Goal: Transaction & Acquisition: Purchase product/service

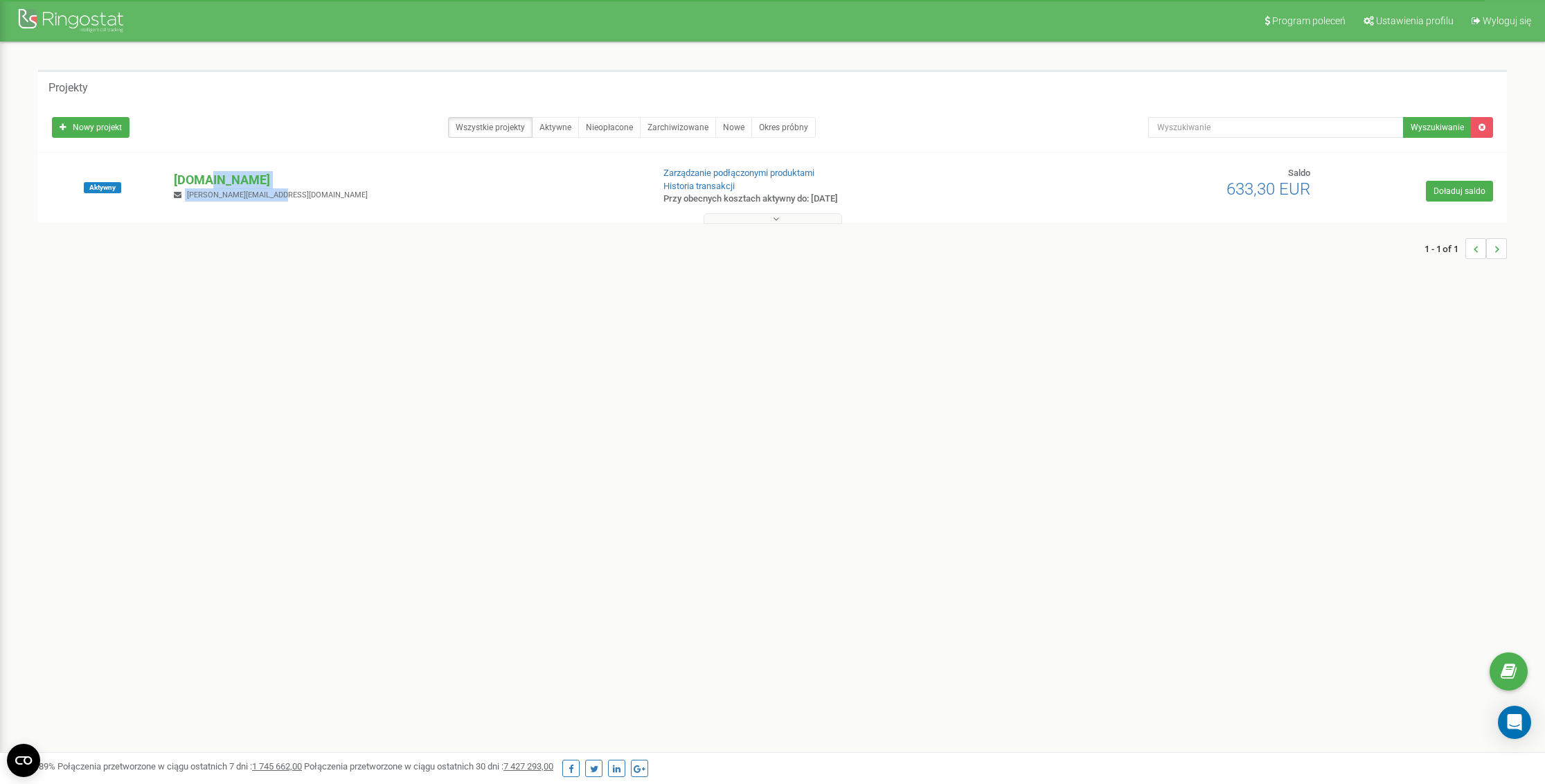
drag, startPoint x: 202, startPoint y: 183, endPoint x: 291, endPoint y: 192, distance: 89.5
click at [281, 193] on div "[DOMAIN_NAME] [PERSON_NAME][EMAIL_ADDRESS][DOMAIN_NAME]" at bounding box center [407, 186] width 488 height 31
click at [780, 219] on button at bounding box center [772, 219] width 139 height 11
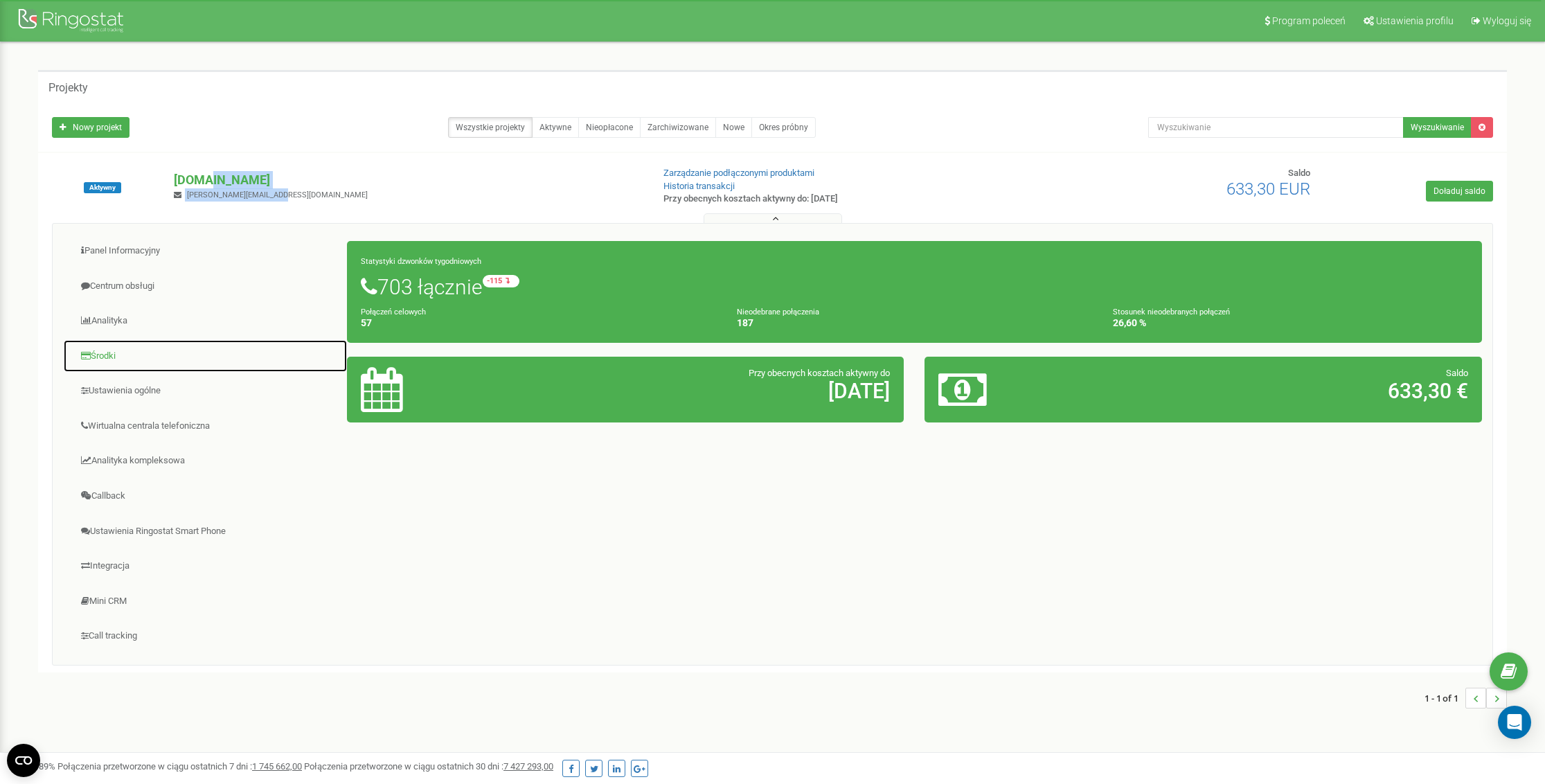
click at [108, 357] on link "Środki" at bounding box center [205, 356] width 285 height 33
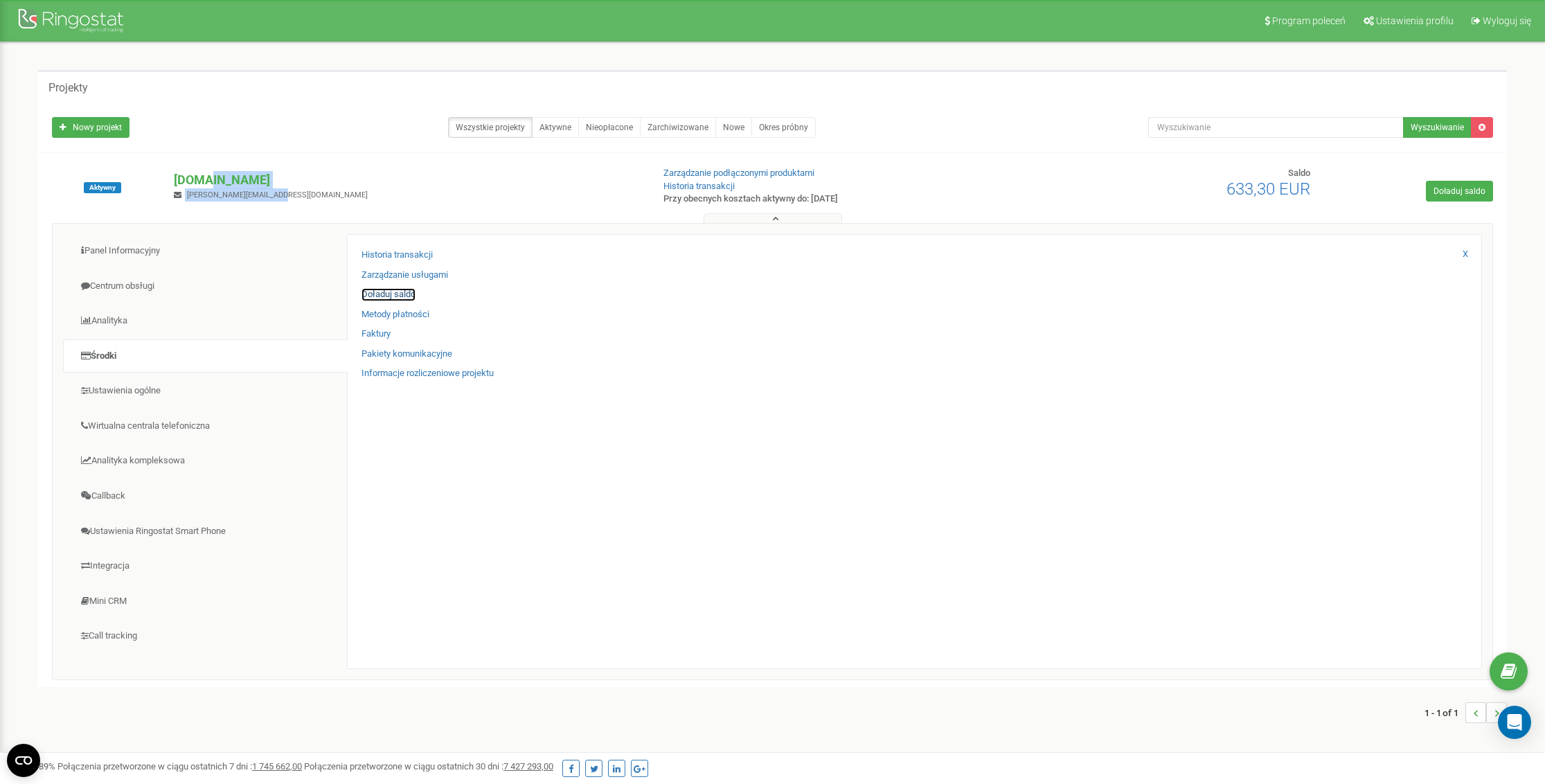
click at [400, 296] on link "Doładuj saldo" at bounding box center [388, 294] width 54 height 13
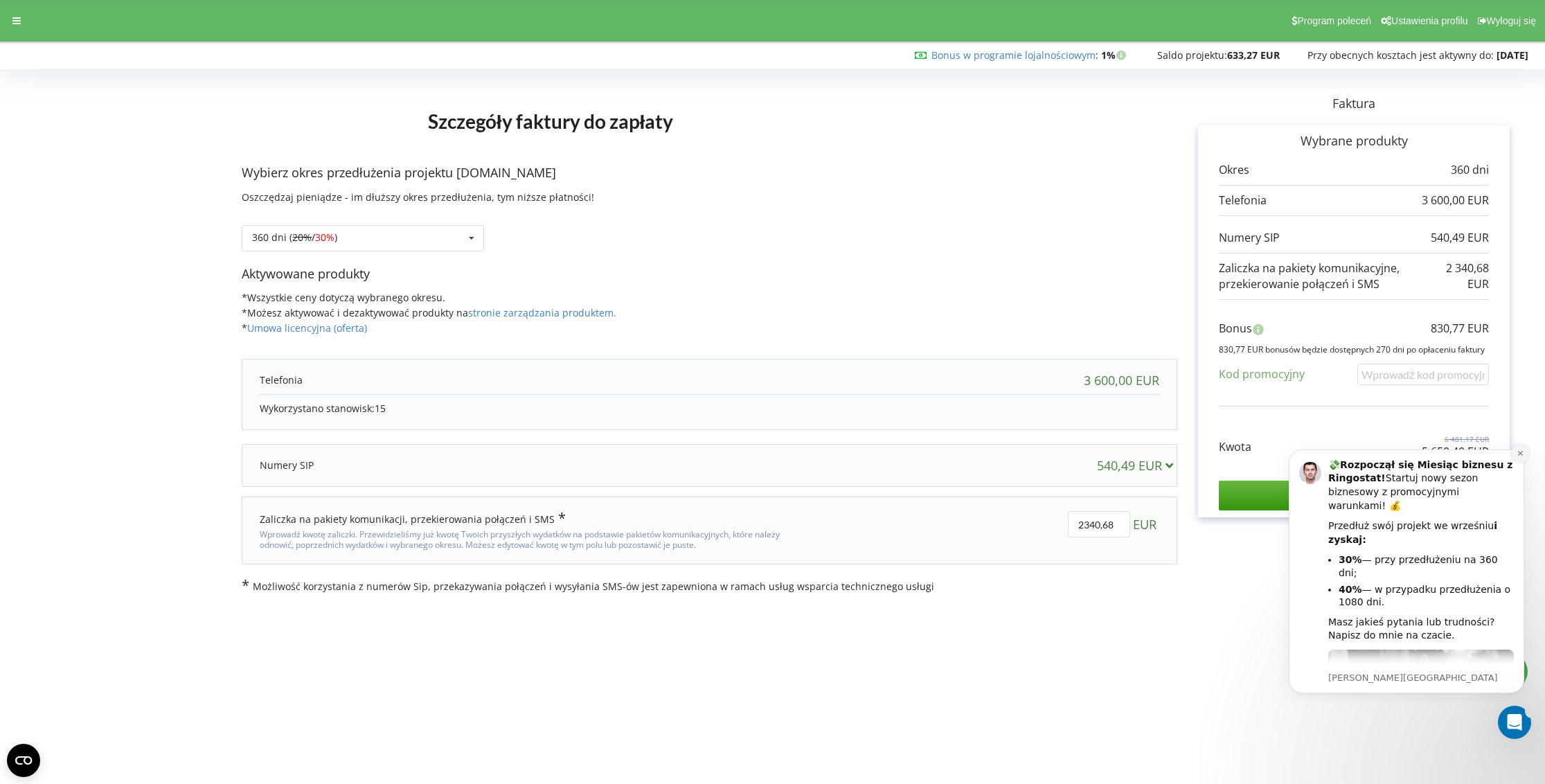
click at [1521, 454] on icon "Dismiss notification" at bounding box center [1519, 453] width 5 height 5
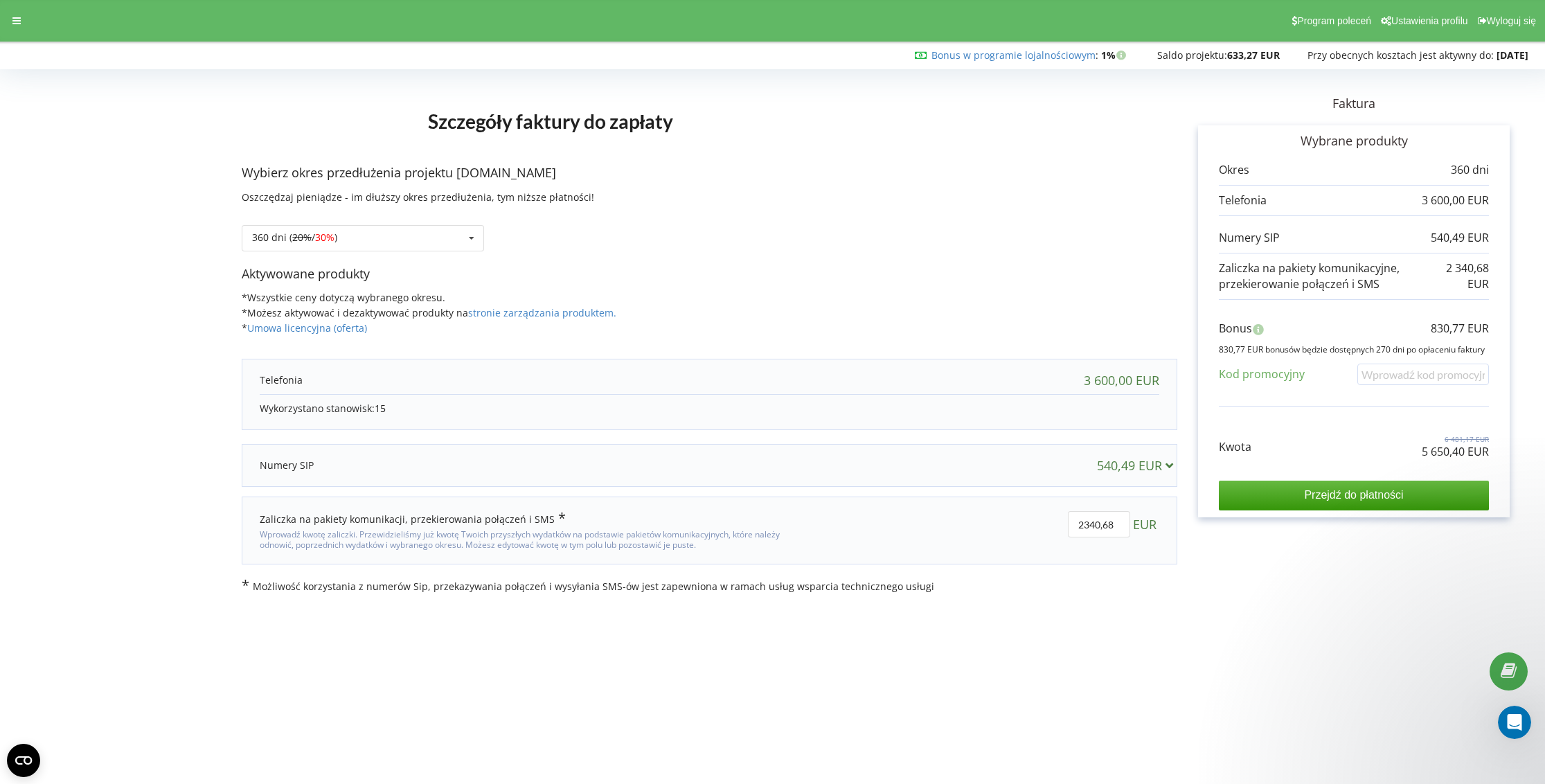
click at [1123, 381] on div "3 600,00 EUR" at bounding box center [1121, 380] width 76 height 14
drag, startPoint x: 1360, startPoint y: 497, endPoint x: 1293, endPoint y: 559, distance: 91.3
click at [1296, 559] on div "Faktura Wybrane produkty Okres 360 dni 3 600,00 EUR 540,49 EUR" at bounding box center [1354, 333] width 354 height 519
drag, startPoint x: 1115, startPoint y: 523, endPoint x: 1084, endPoint y: 524, distance: 31.0
click at [1084, 524] on input "2340,68" at bounding box center [1099, 524] width 62 height 27
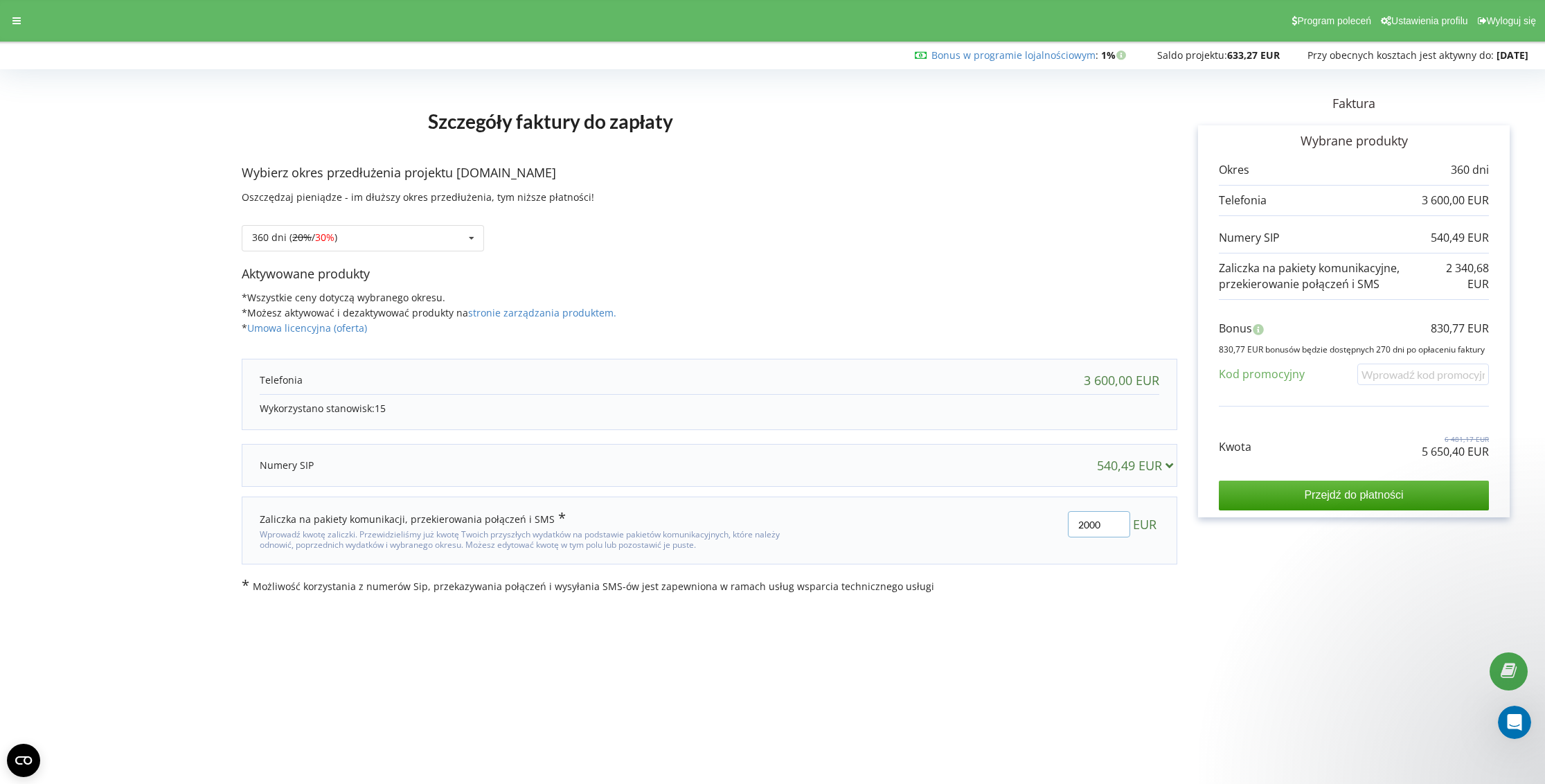
type input "2000"
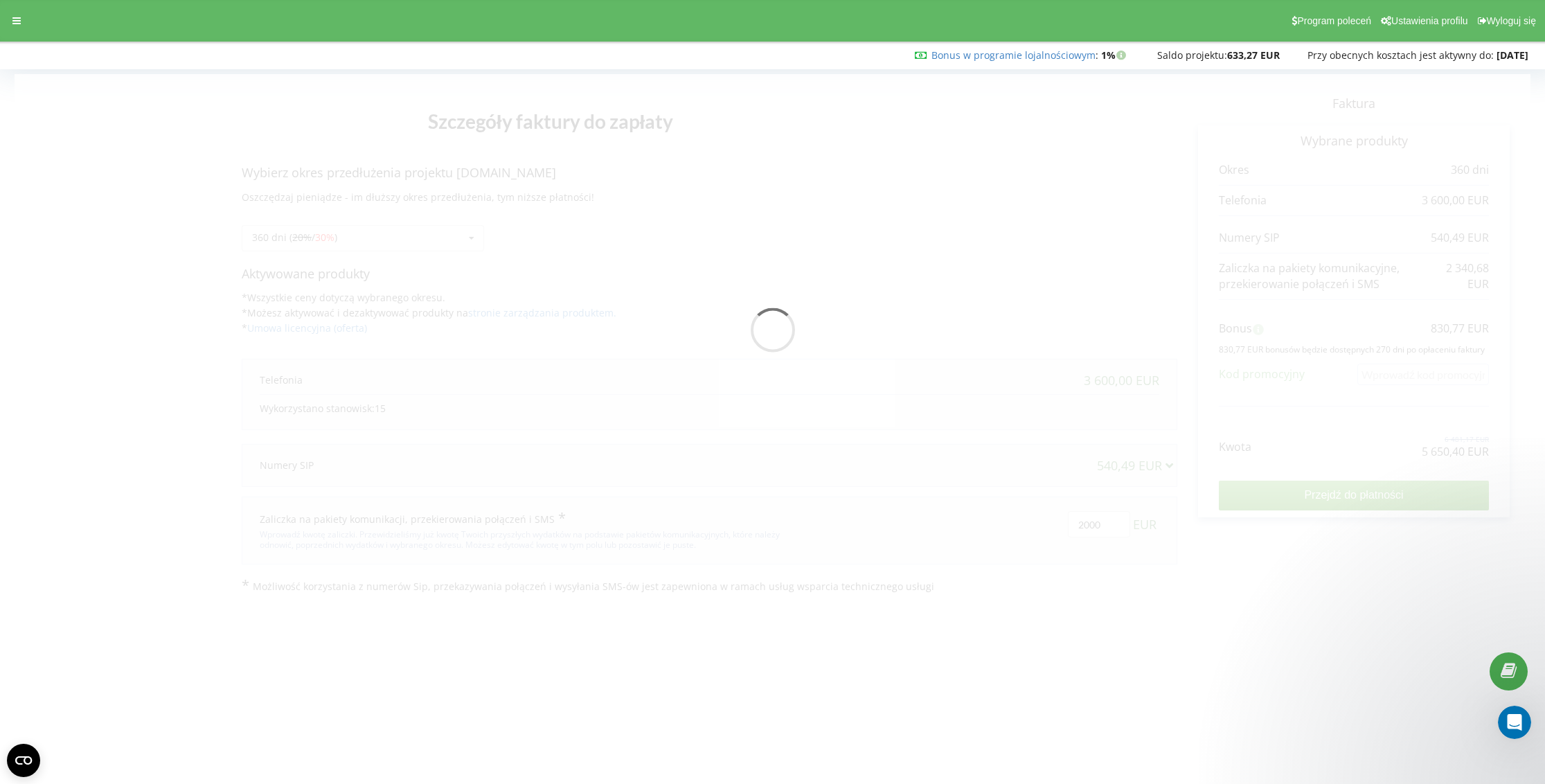
click at [1243, 593] on div "Szczegóły faktury do zapłaty Wybierz okres przedłużenia projektu inovamed.pl Os…" at bounding box center [772, 333] width 1545 height 549
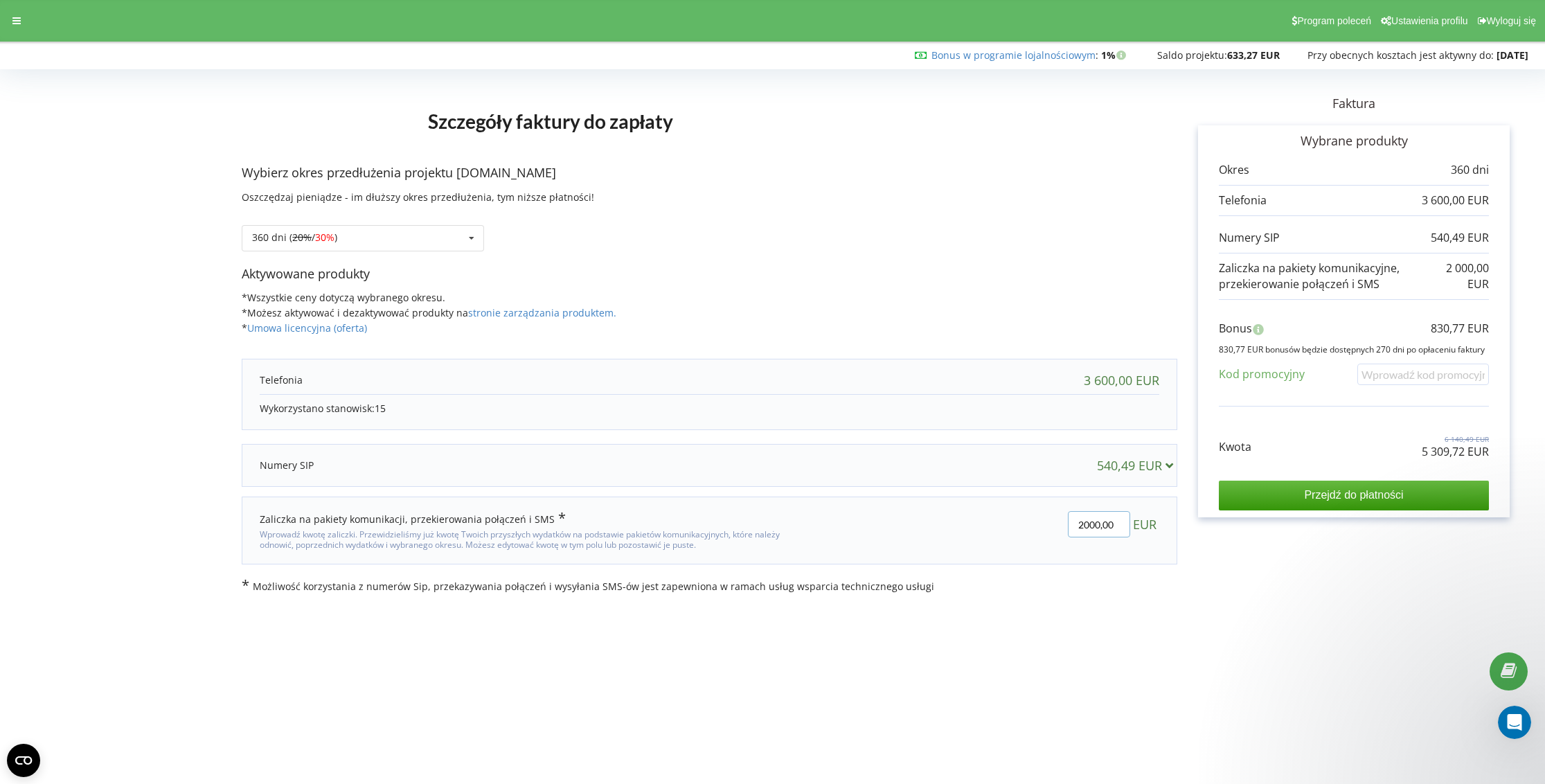
drag, startPoint x: 1116, startPoint y: 521, endPoint x: 1059, endPoint y: 521, distance: 57.0
click at [1059, 521] on div "2000,00 EUR" at bounding box center [996, 530] width 344 height 58
type input "1000"
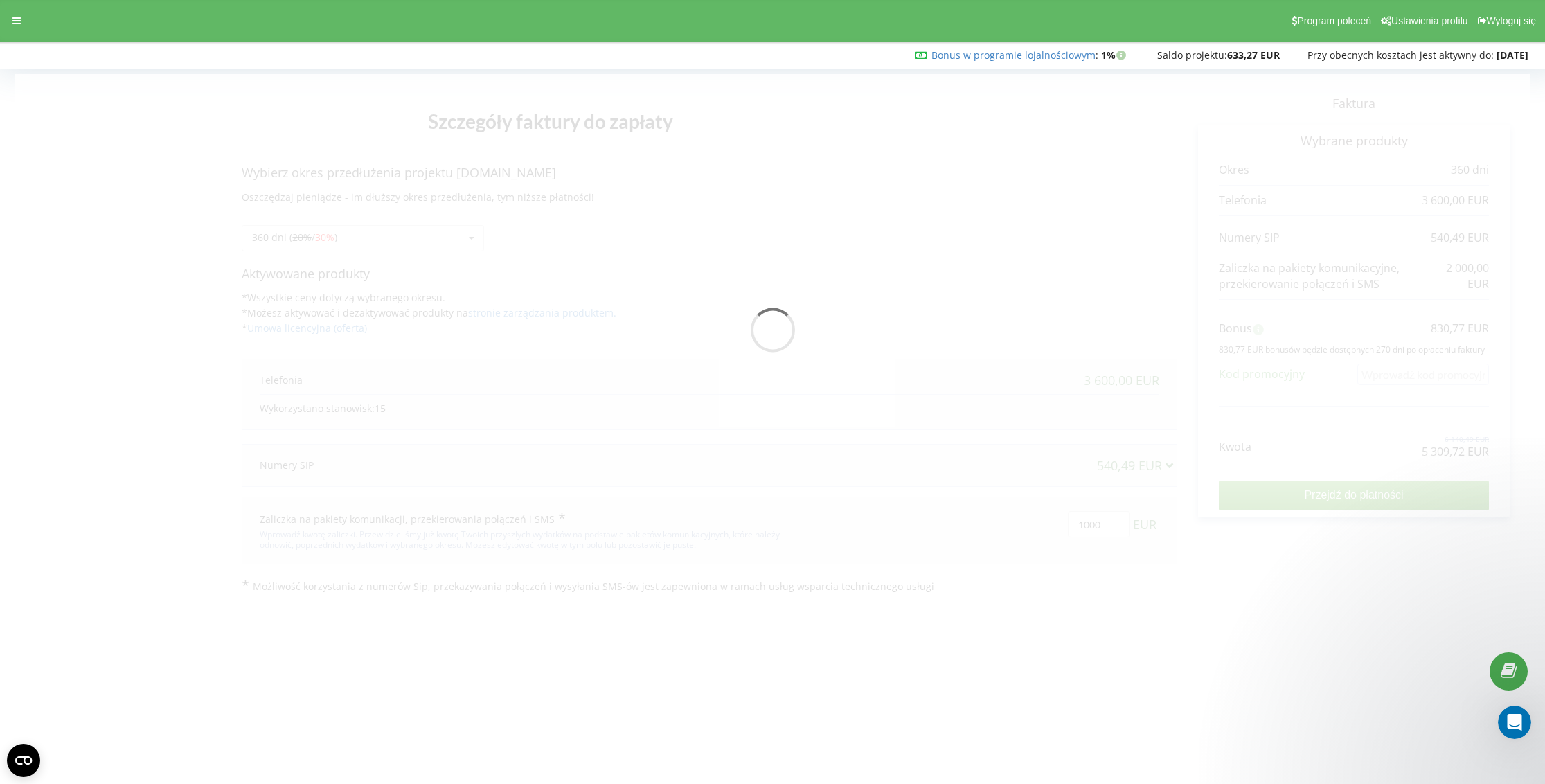
click at [1187, 589] on div "Szczegóły faktury do zapłaty Wybierz okres przedłużenia projektu inovamed.pl Os…" at bounding box center [772, 333] width 1516 height 519
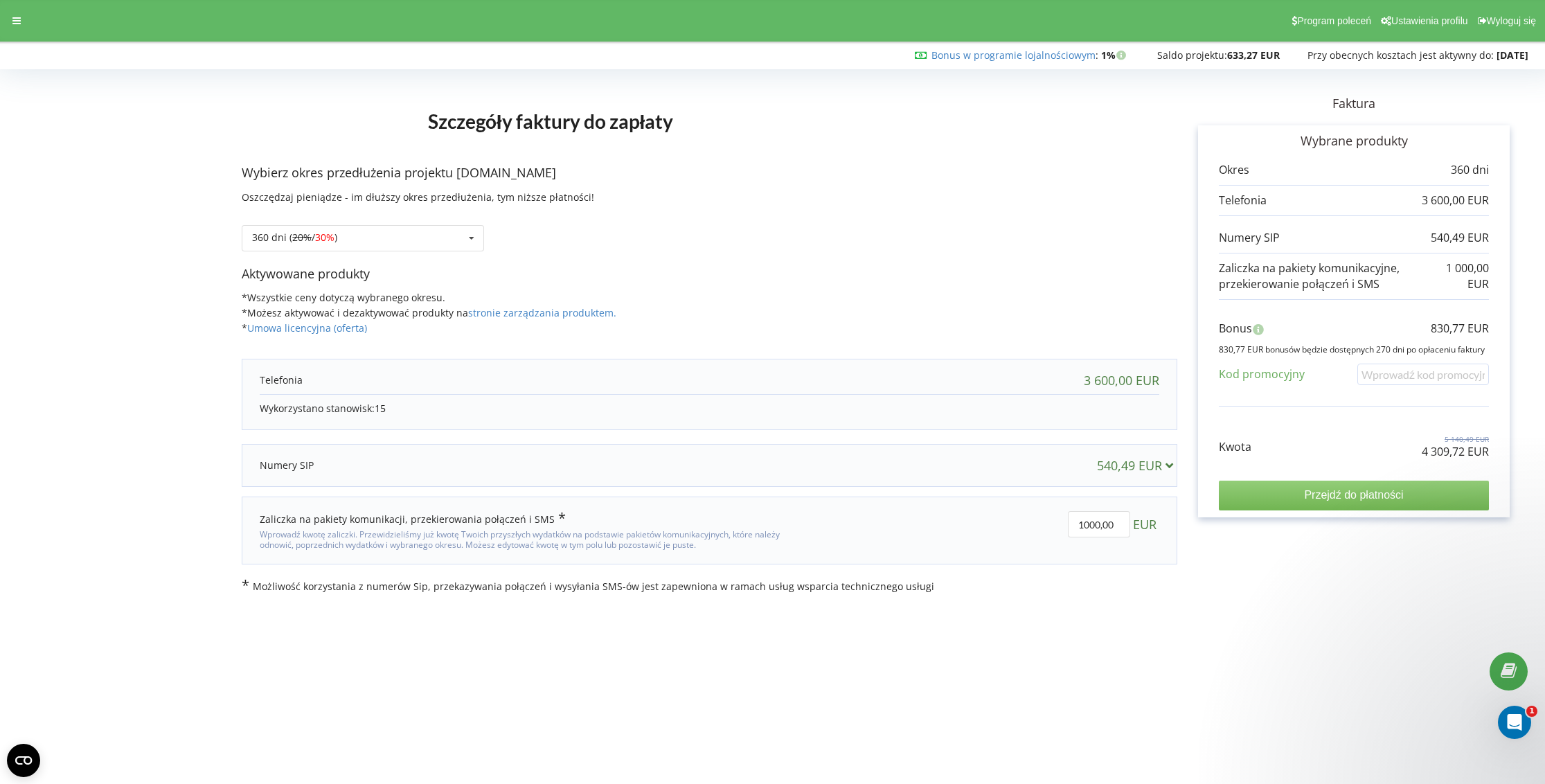
click at [1323, 495] on input "Przejdź do płatności" at bounding box center [1354, 495] width 270 height 30
click at [1299, 580] on div "Faktura Wybrane produkty Okres 360 dni 3 600,00 EUR 540,49 EUR" at bounding box center [1354, 333] width 354 height 519
click at [1095, 588] on p "Możliwość korzystania z numerów Sip, przekazywania połączeń i wysyłania SMS-ów …" at bounding box center [709, 585] width 936 height 15
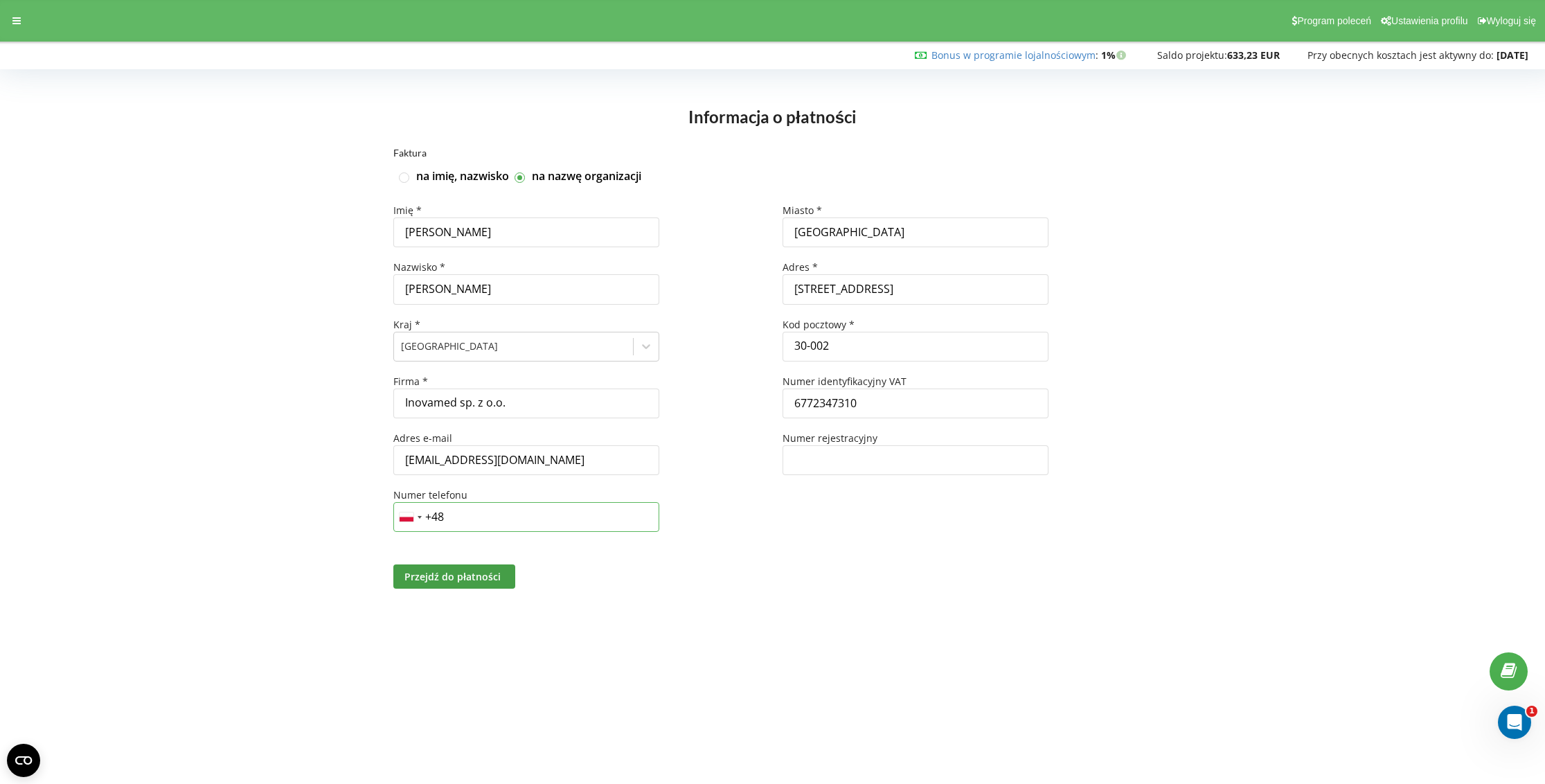
click at [497, 507] on input "+48" at bounding box center [526, 517] width 266 height 30
click at [511, 516] on input "+48" at bounding box center [526, 517] width 266 height 30
type input "+48 505 583 571"
click at [449, 580] on span "Przejdź do płatności" at bounding box center [453, 576] width 97 height 13
click at [861, 289] on input "Prądnicka 13/304" at bounding box center [915, 289] width 266 height 30
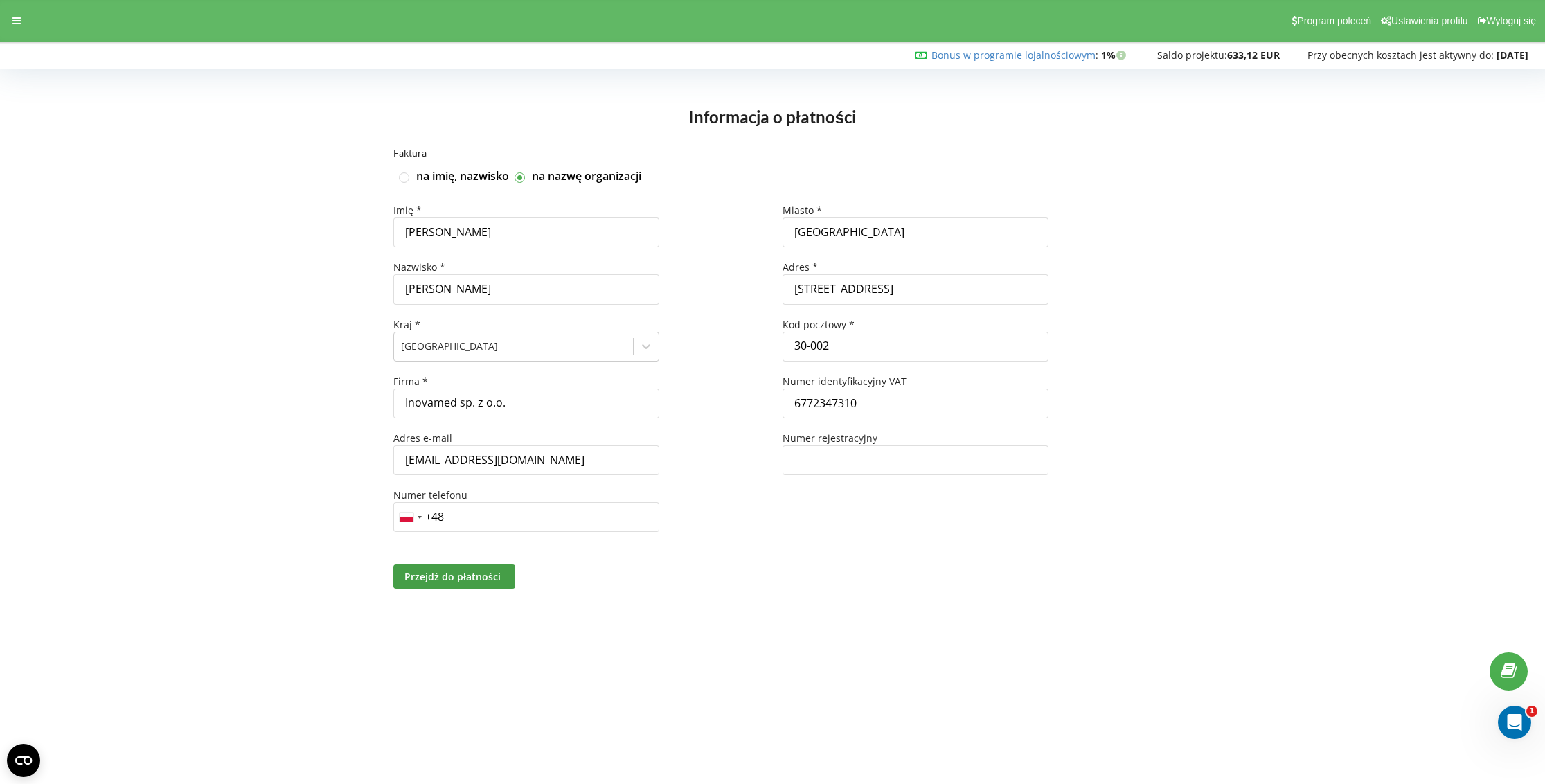
click at [862, 291] on input "[STREET_ADDRESS]" at bounding box center [915, 289] width 266 height 30
type input "[STREET_ADDRESS]"
click at [477, 511] on input "+48" at bounding box center [526, 517] width 266 height 30
type input "+48 505 583 571"
click at [828, 505] on div "Miasto * Kraków Adres * Prądnicka 12/304 Kod pocztowy * 30-002 Numer identyfika…" at bounding box center [967, 374] width 388 height 342
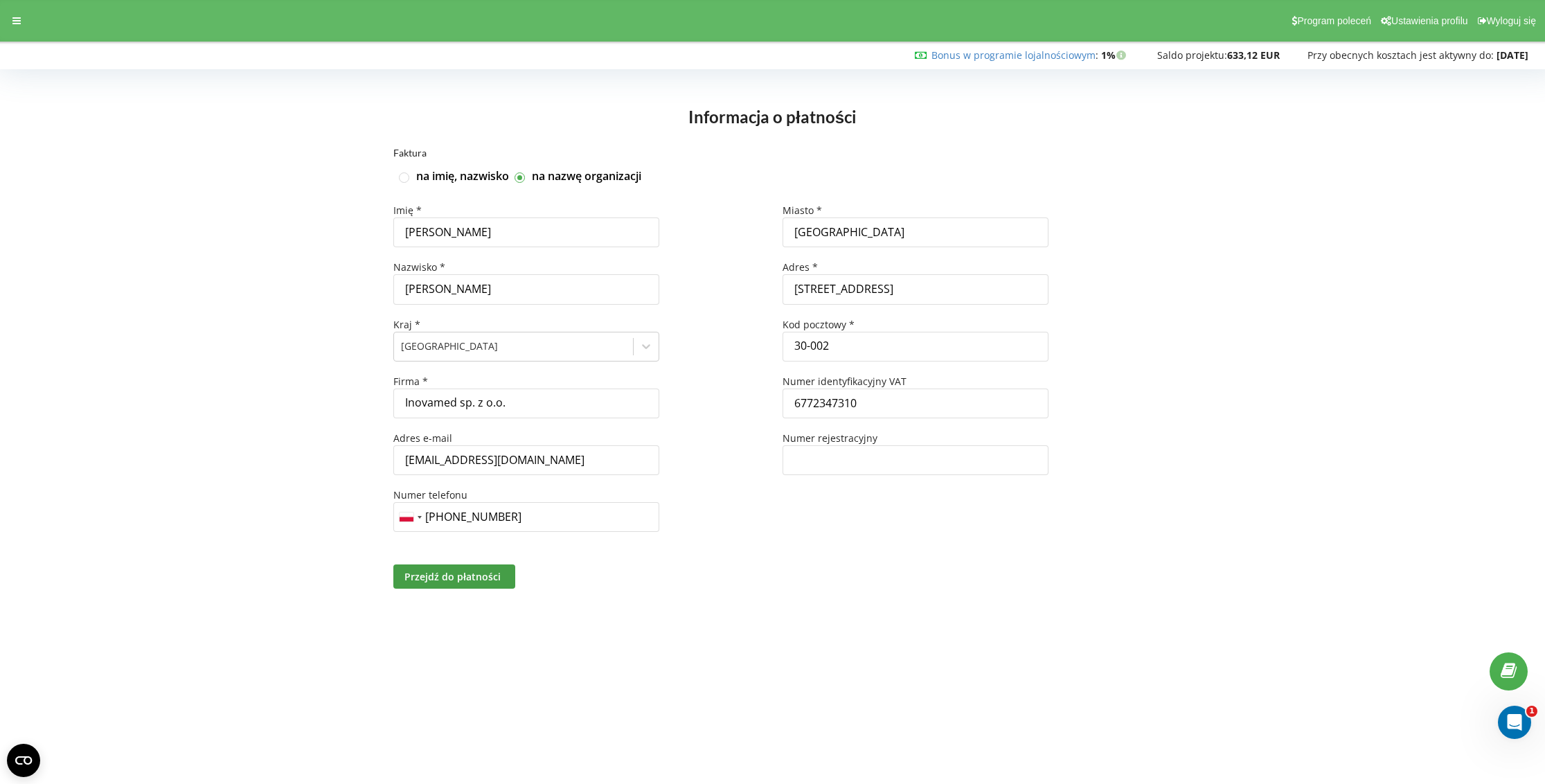
click at [766, 485] on div "Imię * Grzegorz Nazwisko * Kosch Kraj * Poland Firma * Inovamed sp. z o.o. Adre…" at bounding box center [577, 374] width 388 height 342
click at [892, 285] on input "Prądnicka 12/304" at bounding box center [915, 289] width 266 height 30
type input "Prądnicka 12/305"
click at [448, 577] on span "Przejdź do płatności" at bounding box center [453, 576] width 97 height 13
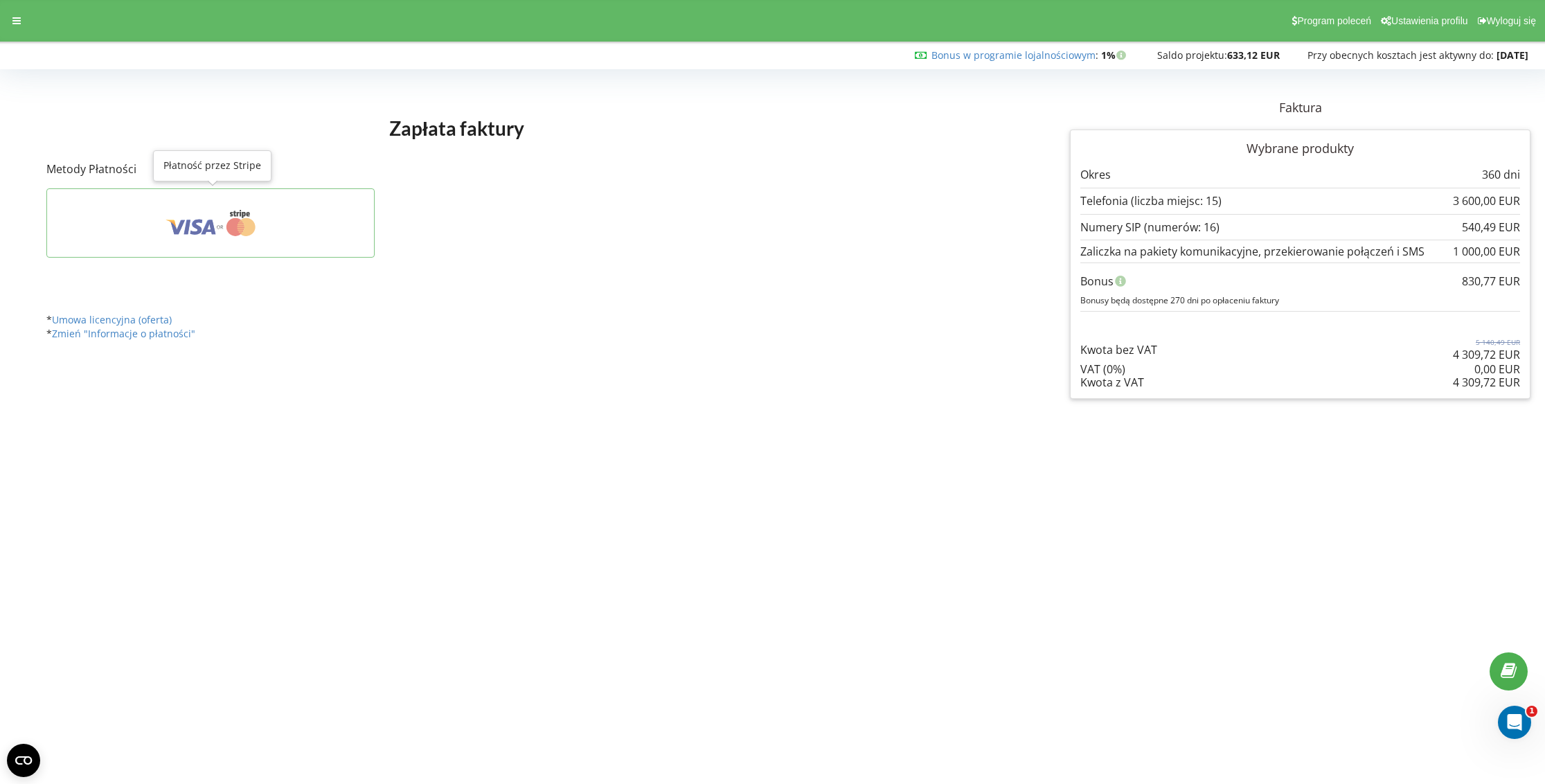
click at [260, 225] on icon at bounding box center [211, 223] width 286 height 27
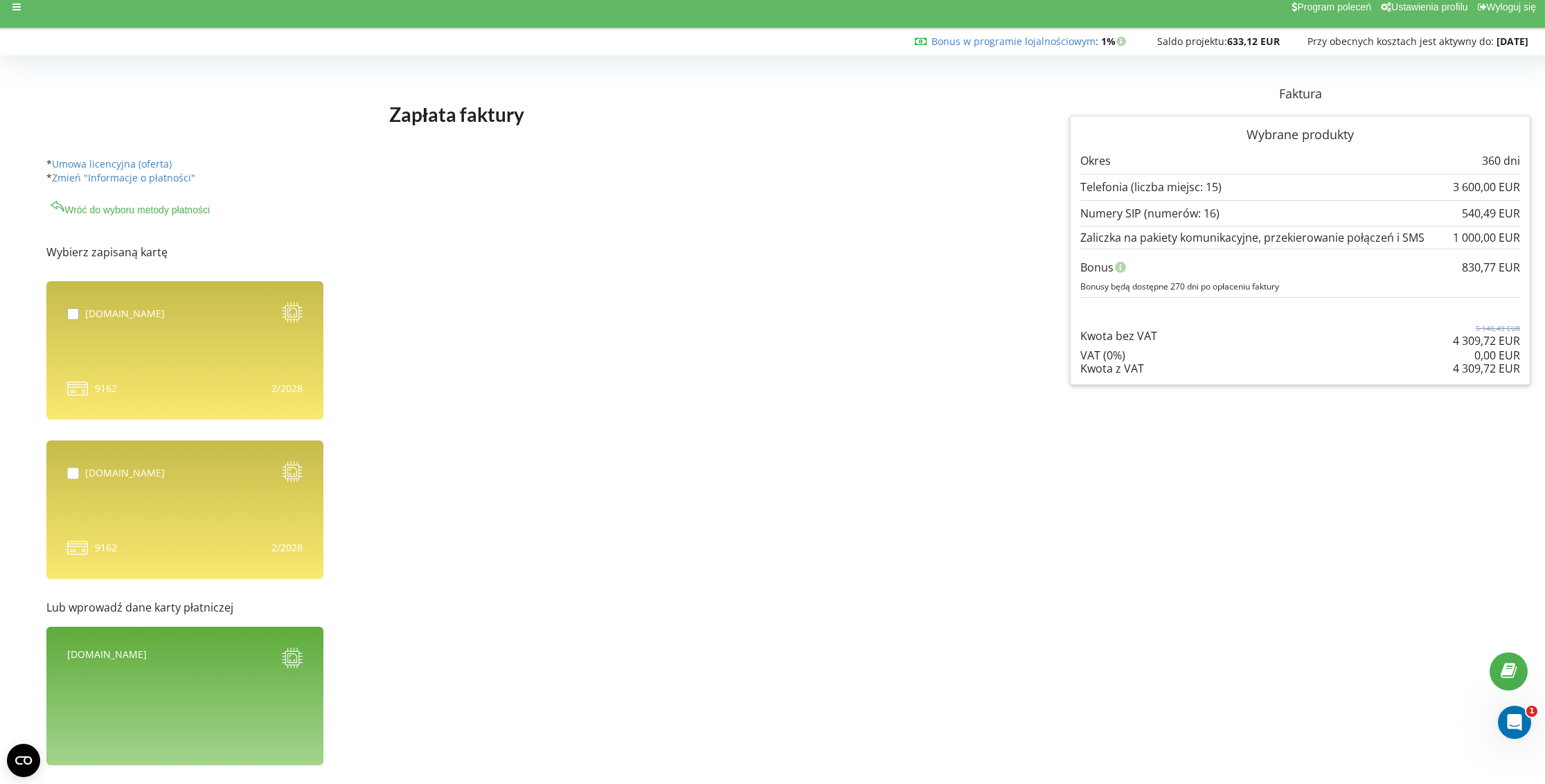
scroll to position [17, 0]
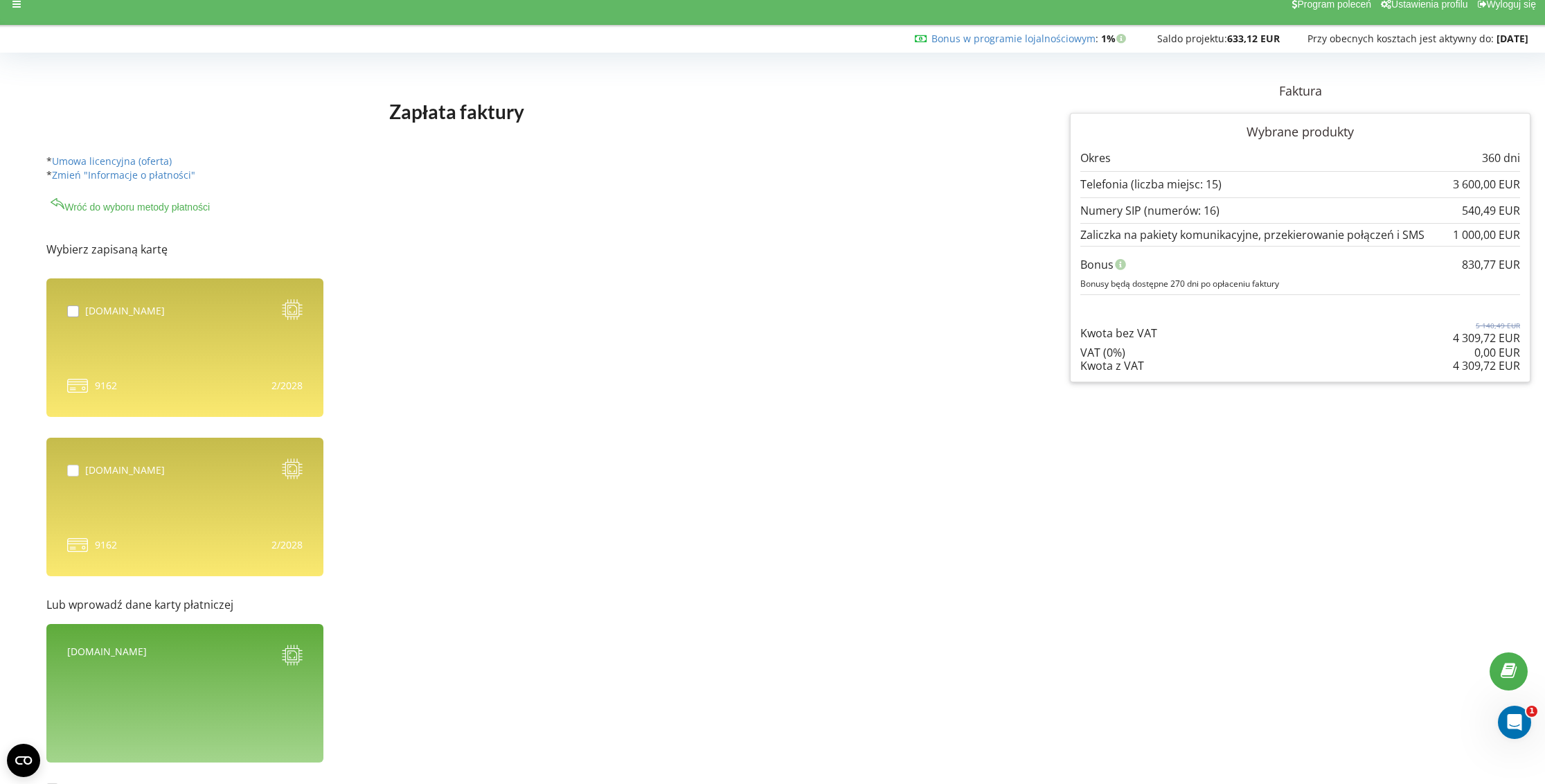
click at [74, 305] on label at bounding box center [76, 305] width 18 height 0
checkbox input "true"
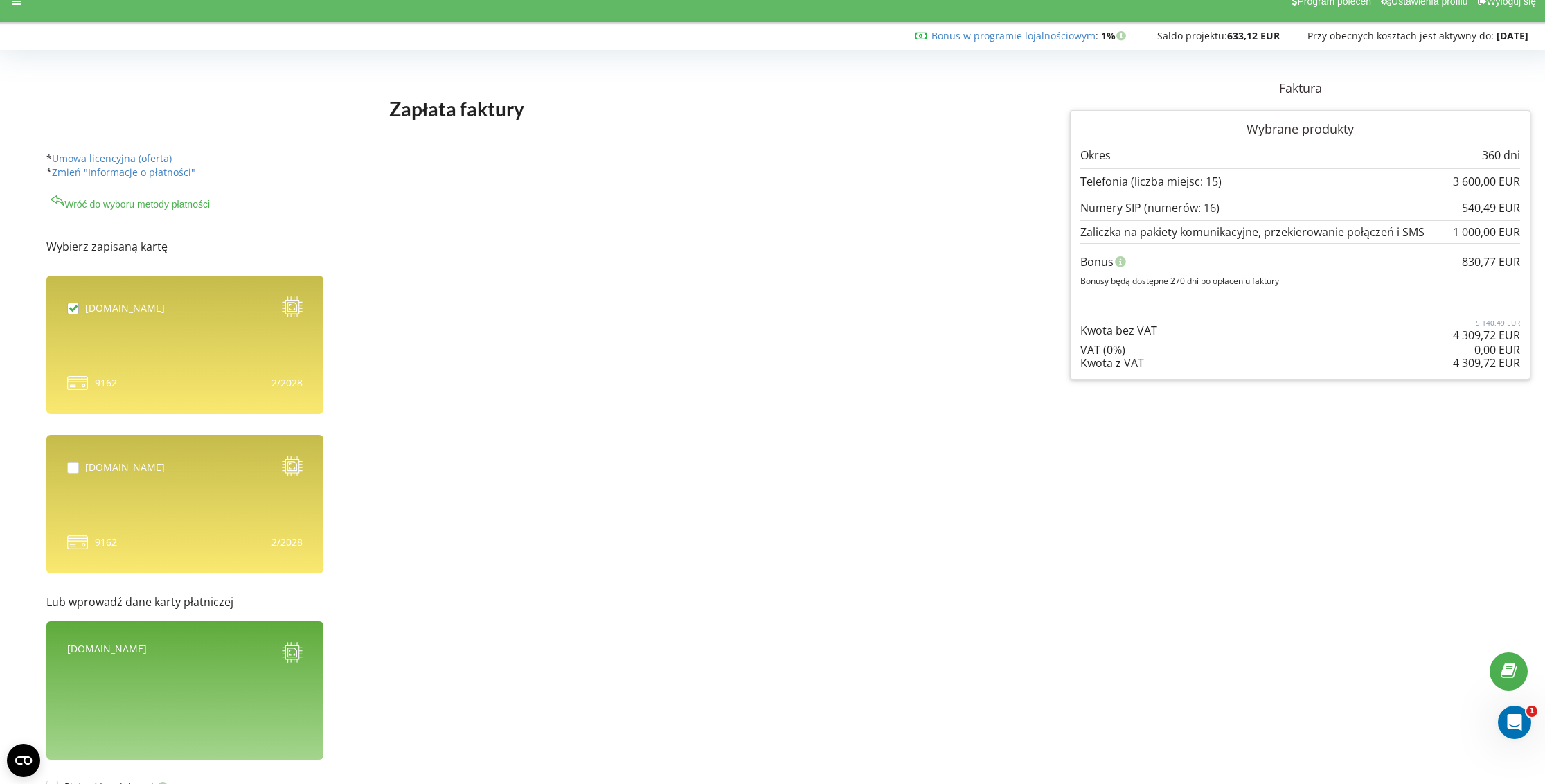
click at [250, 383] on div at bounding box center [184, 382] width 235 height 21
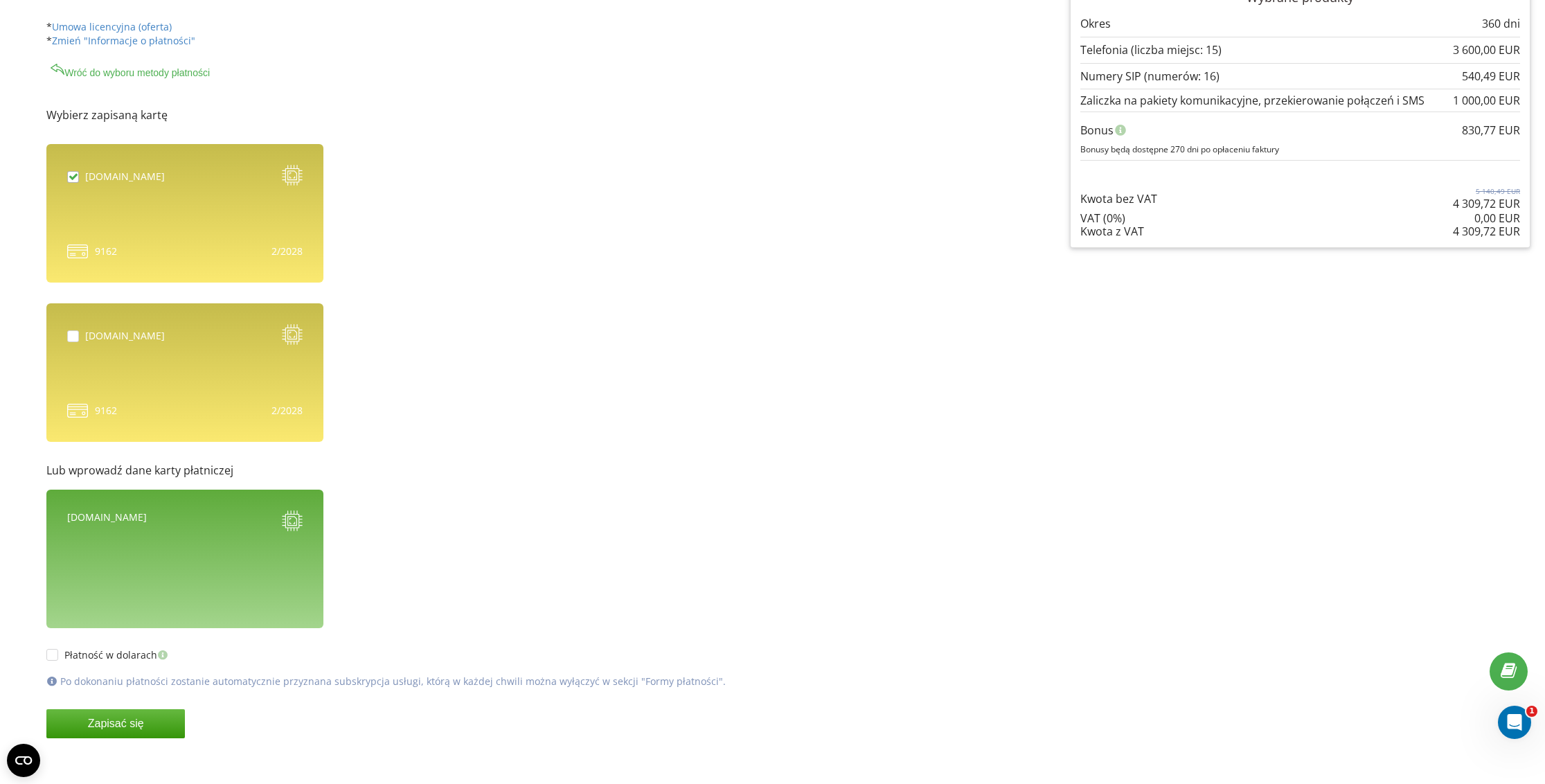
scroll to position [161, 0]
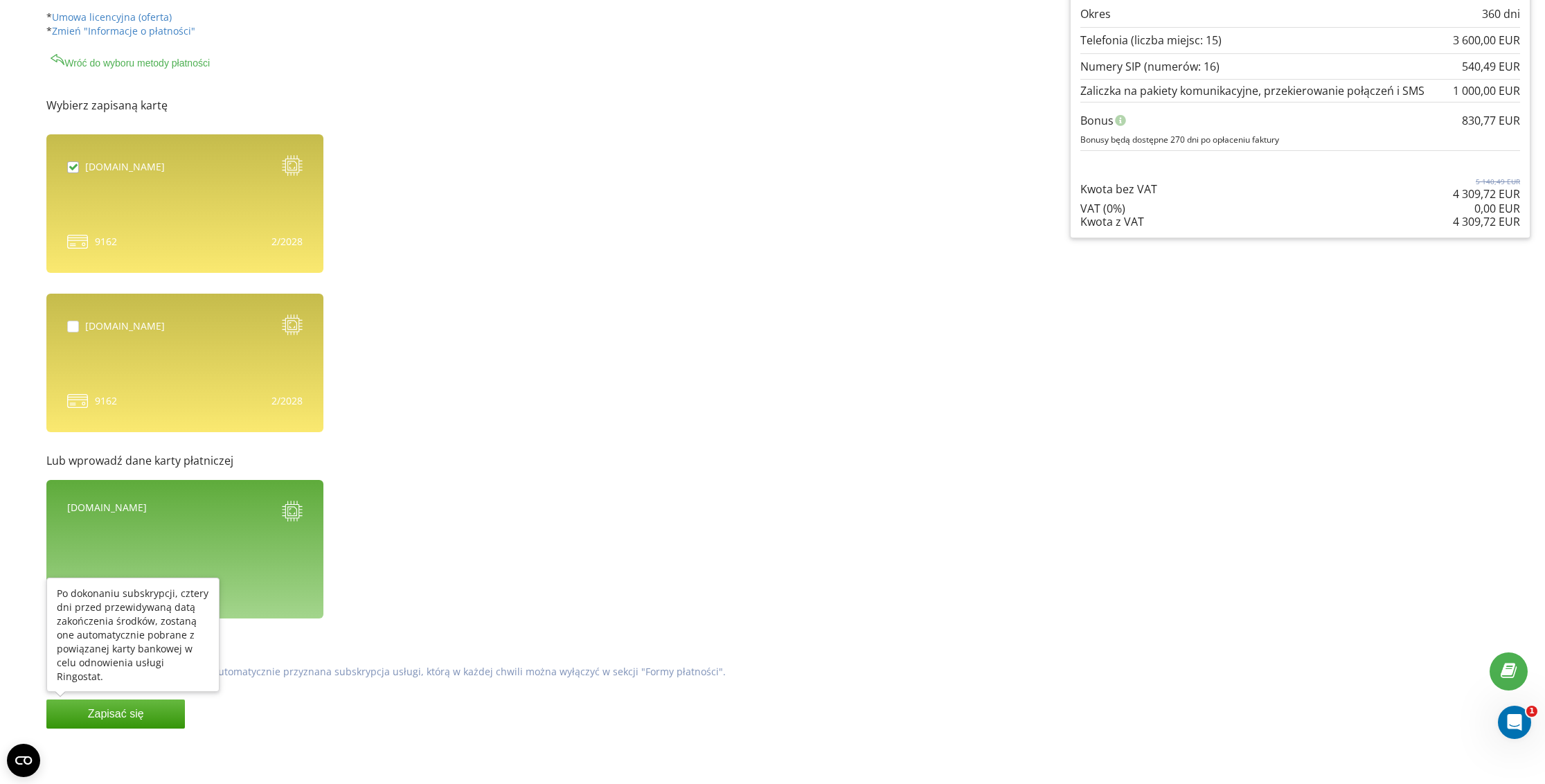
click at [147, 719] on button "Zapisać się" at bounding box center [115, 714] width 139 height 30
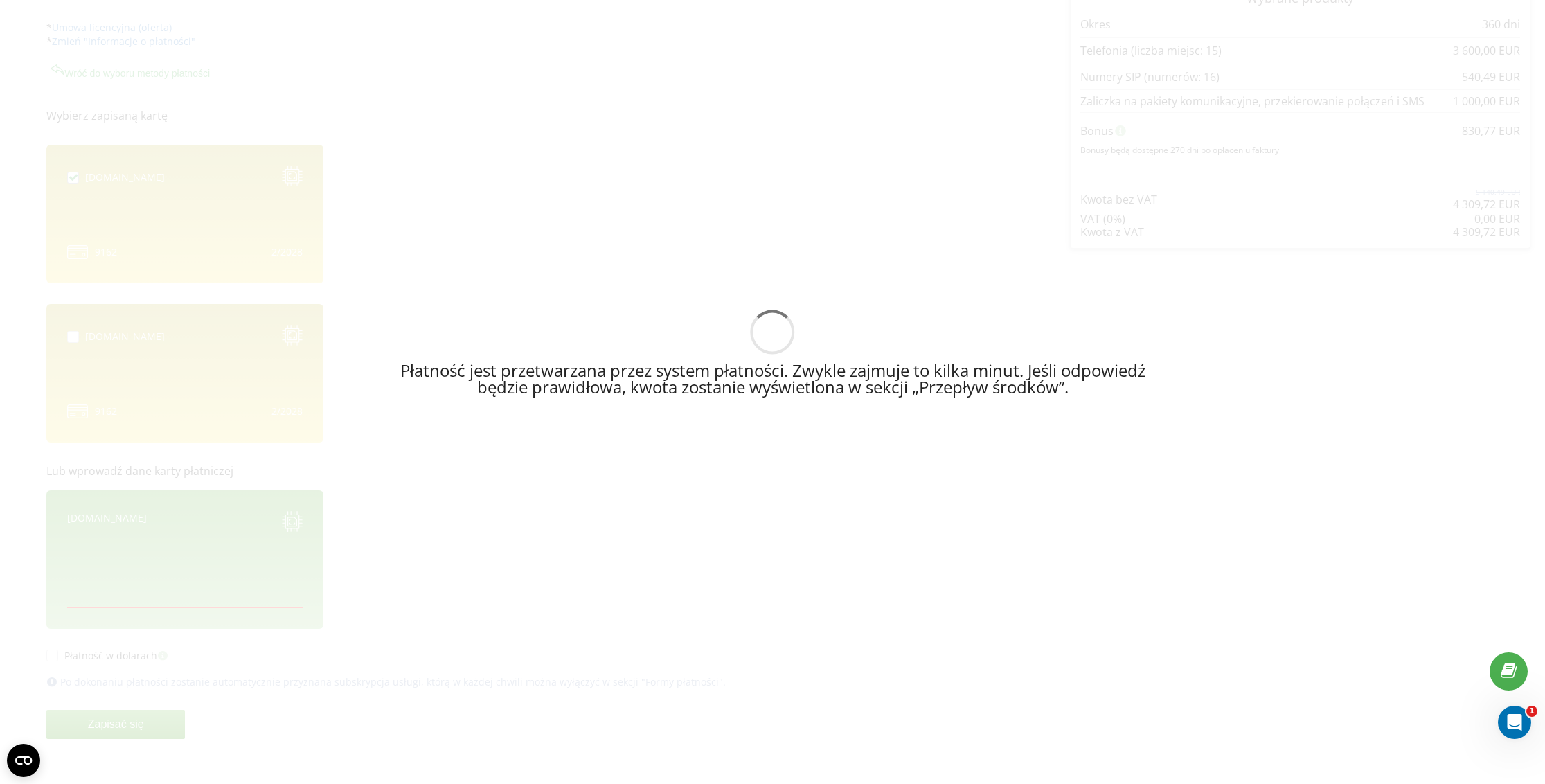
scroll to position [151, 0]
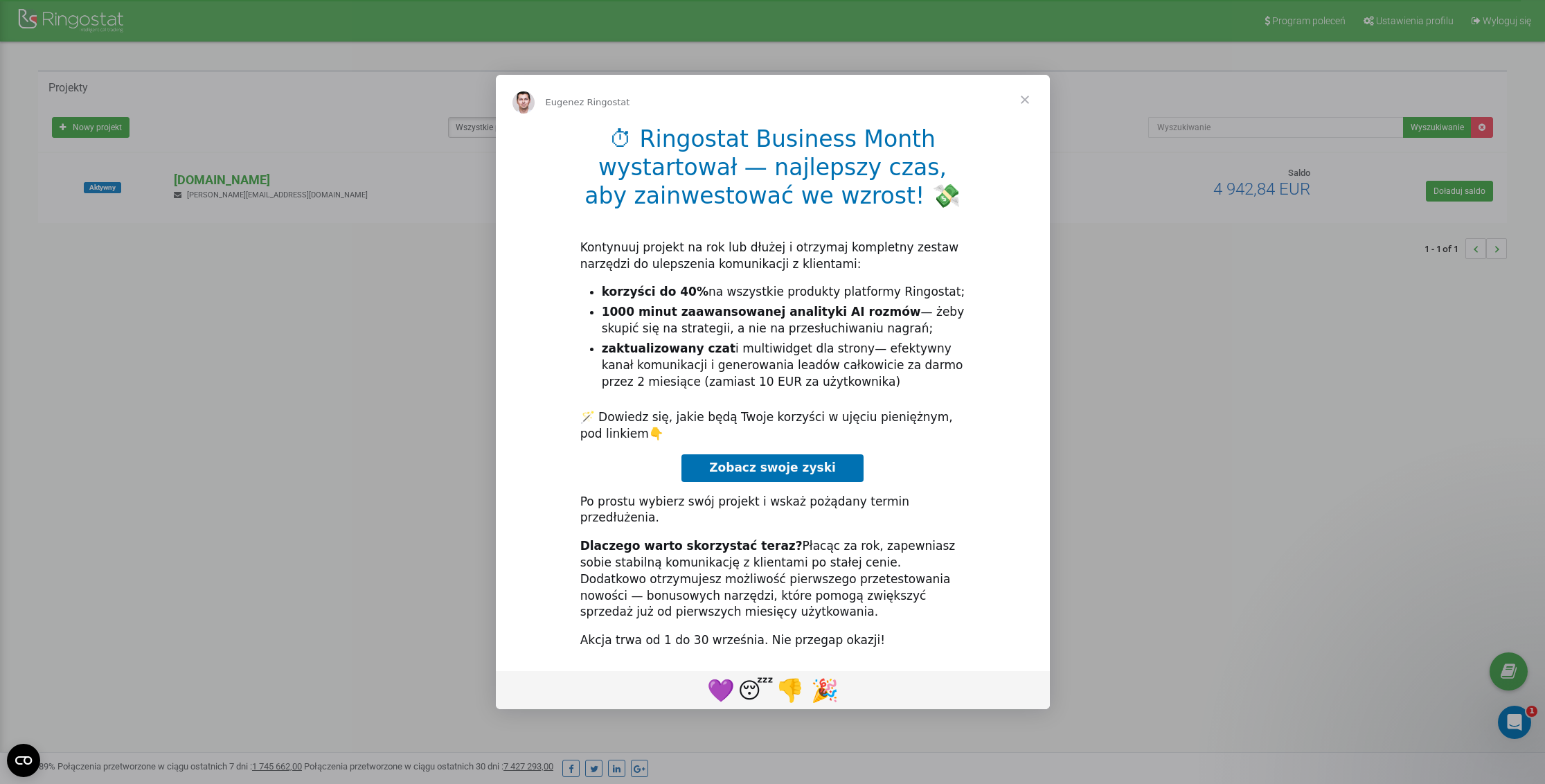
click at [1025, 107] on span "Zamknij" at bounding box center [1025, 99] width 50 height 50
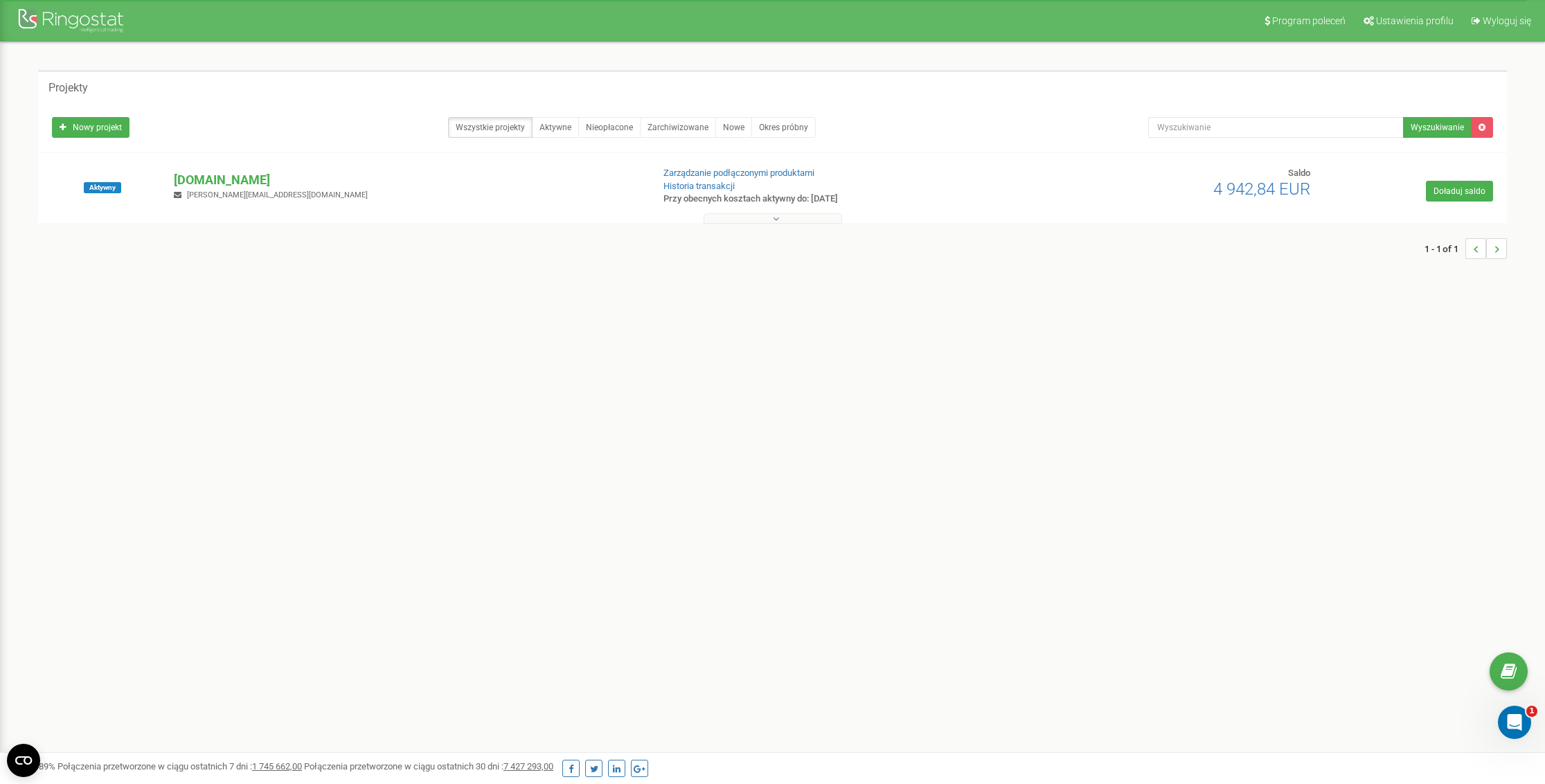
click at [1086, 183] on div "Aktywny [DOMAIN_NAME] [PERSON_NAME][EMAIL_ADDRESS][DOMAIN_NAME] Zarządzanie pod…" at bounding box center [772, 194] width 1462 height 55
click at [772, 221] on icon at bounding box center [775, 219] width 6 height 10
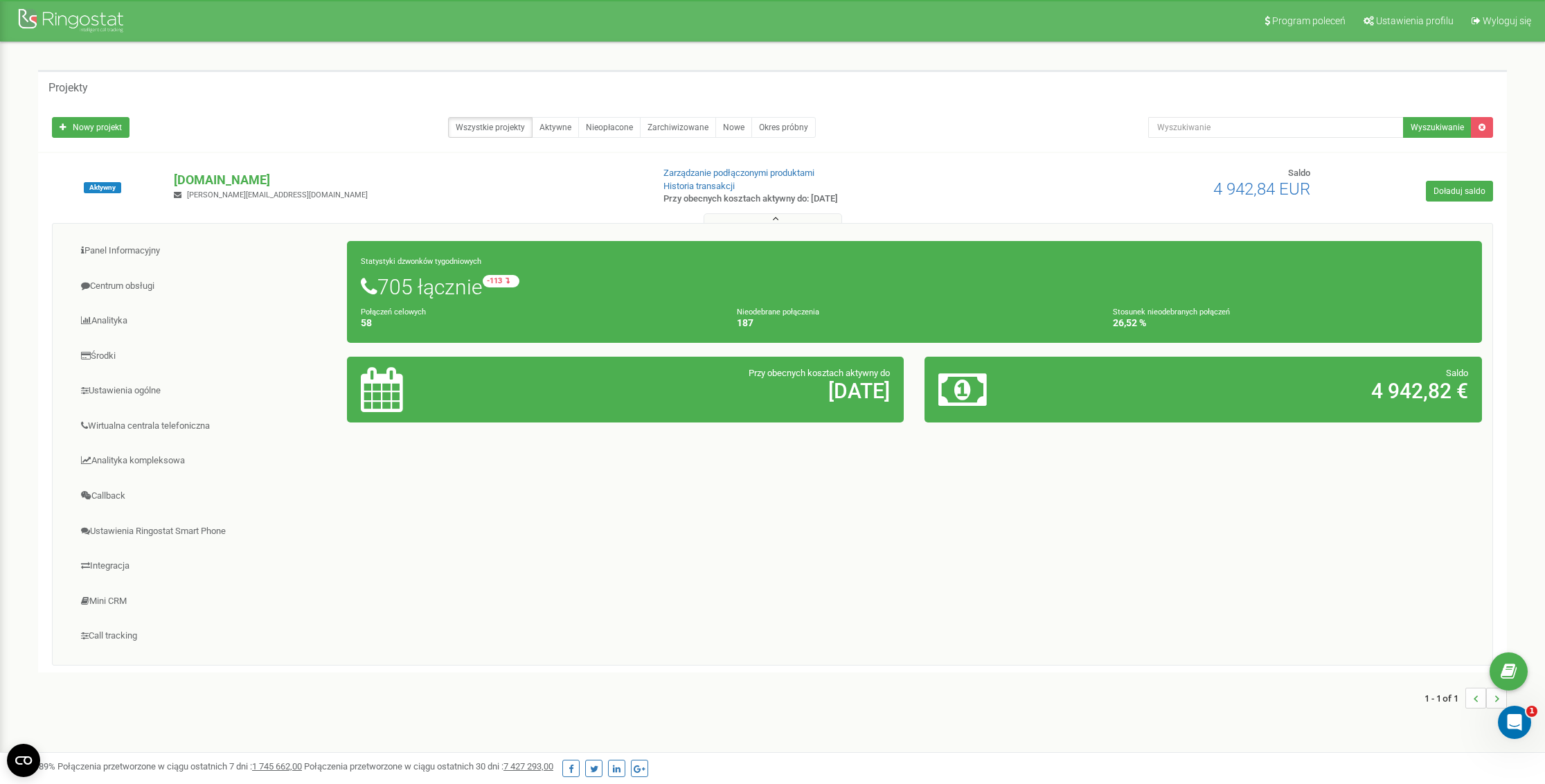
click at [772, 221] on icon at bounding box center [775, 219] width 6 height 10
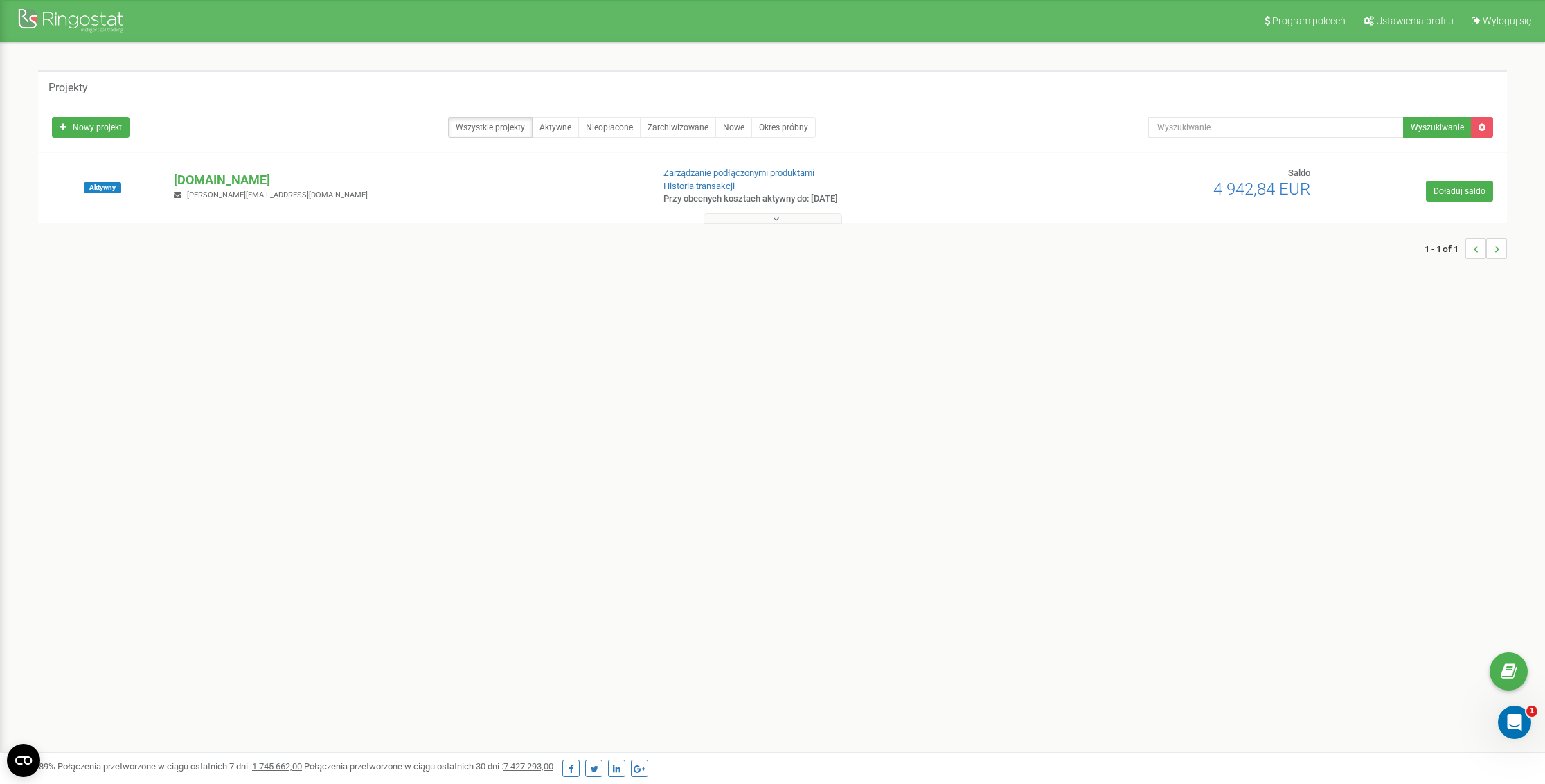
click at [772, 221] on icon at bounding box center [775, 219] width 6 height 10
